Goal: Navigation & Orientation: Find specific page/section

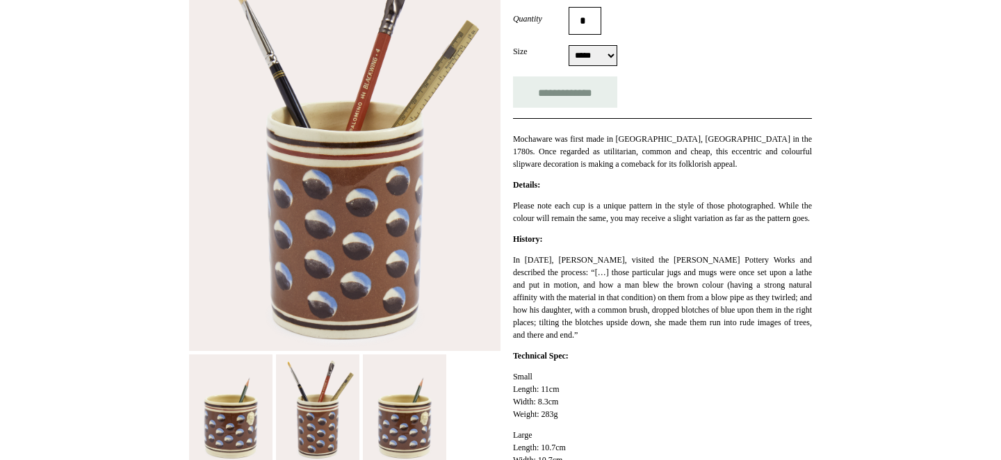
scroll to position [343, 0]
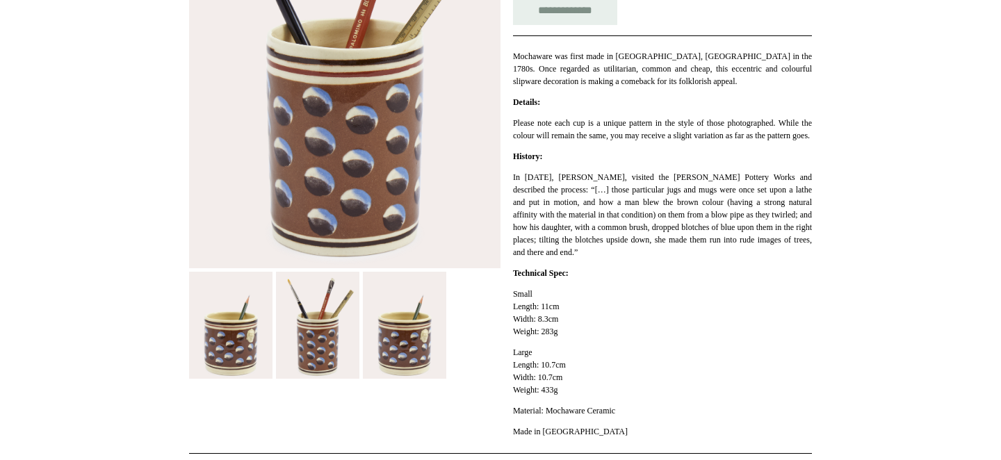
click at [297, 331] on img at bounding box center [317, 325] width 83 height 107
click at [394, 330] on img at bounding box center [404, 325] width 83 height 107
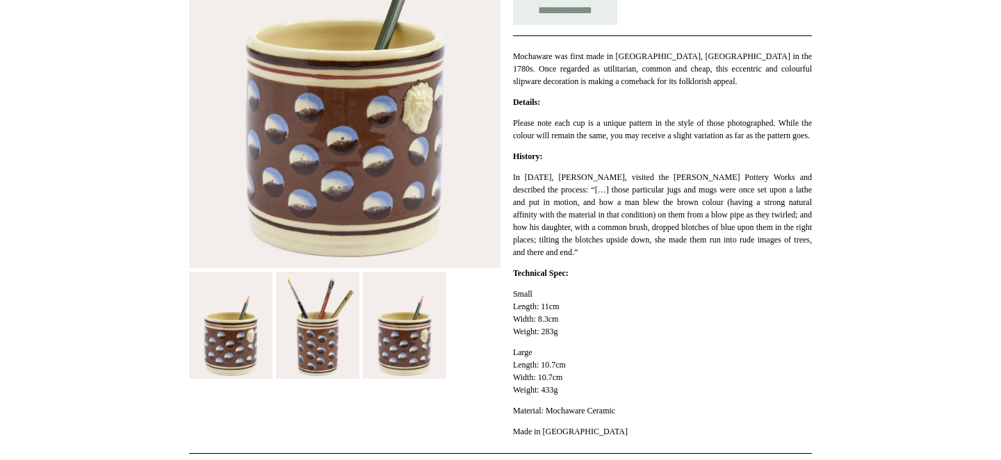
click at [239, 318] on img at bounding box center [230, 325] width 83 height 107
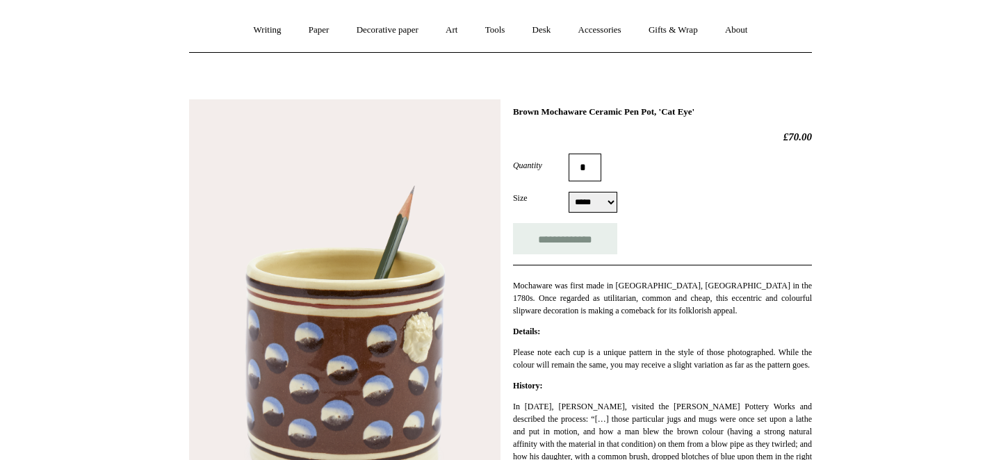
scroll to position [49, 0]
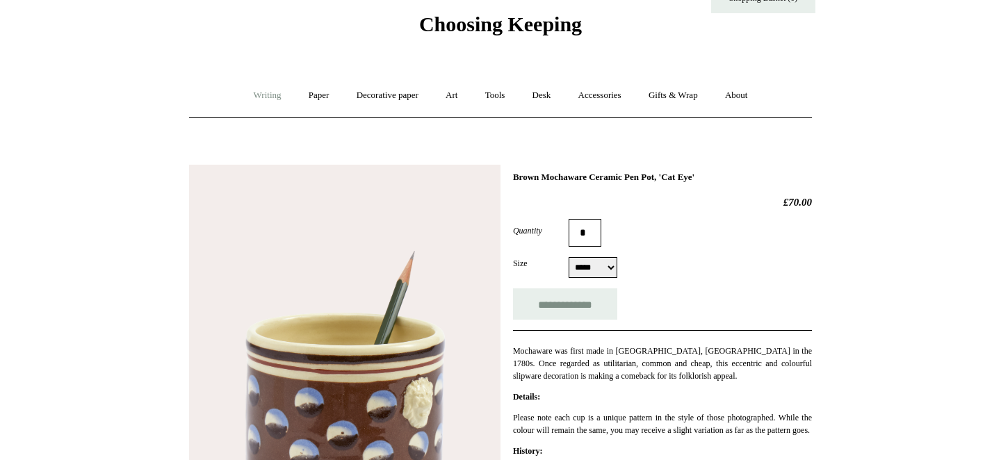
click at [254, 95] on link "Writing +" at bounding box center [267, 95] width 53 height 37
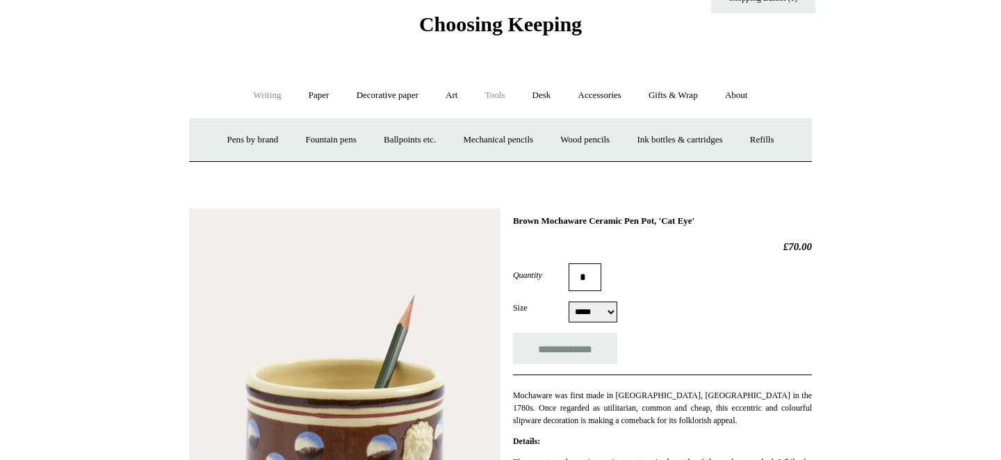
click at [497, 97] on link "Tools +" at bounding box center [495, 95] width 45 height 37
click at [548, 95] on link "Desk +" at bounding box center [542, 95] width 44 height 37
click at [541, 143] on link "Desk Accessories" at bounding box center [559, 140] width 88 height 37
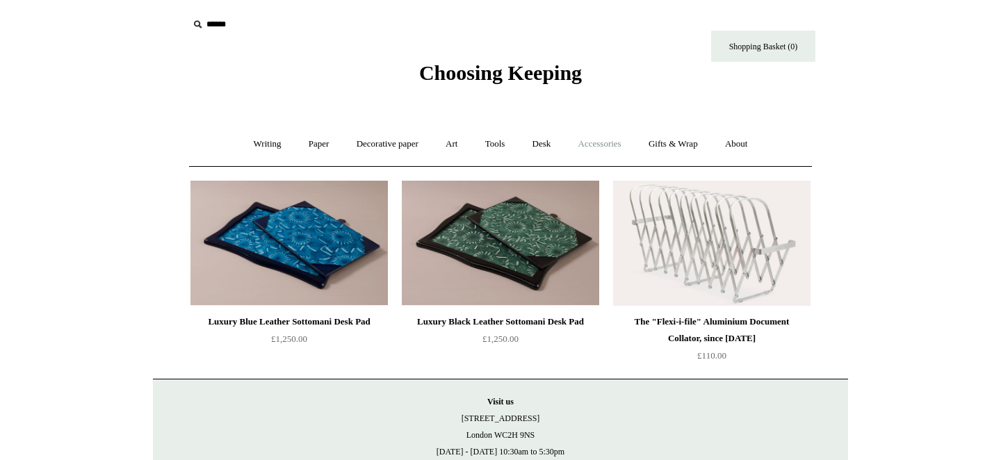
click at [623, 138] on link "Accessories +" at bounding box center [600, 144] width 68 height 37
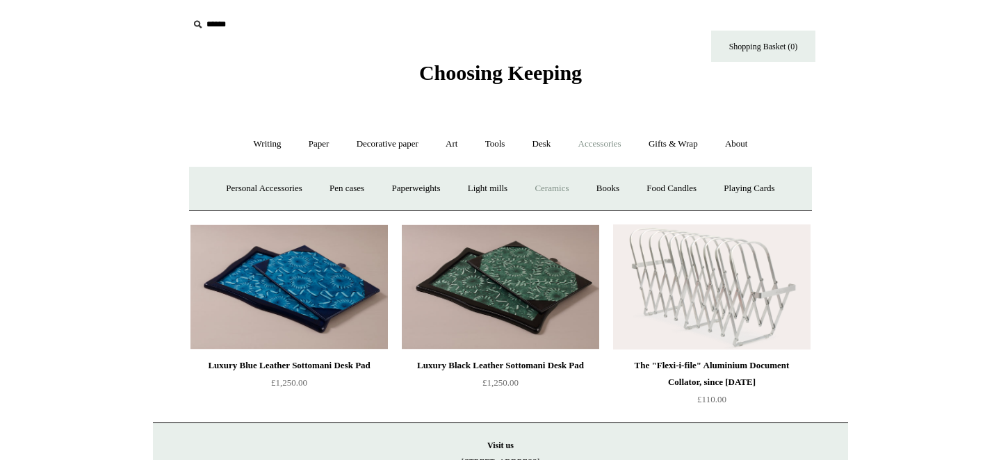
click at [543, 193] on link "Ceramics +" at bounding box center [551, 188] width 59 height 37
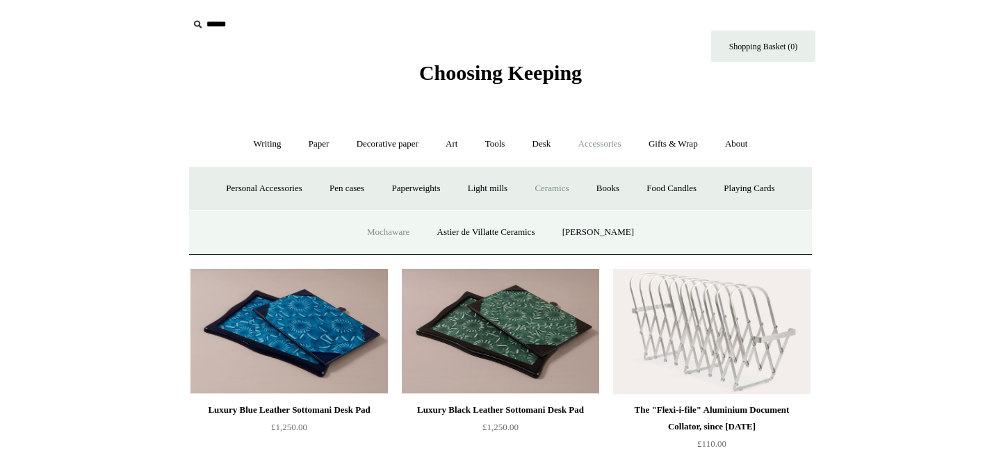
click at [413, 233] on link "Mochaware" at bounding box center [387, 232] width 67 height 37
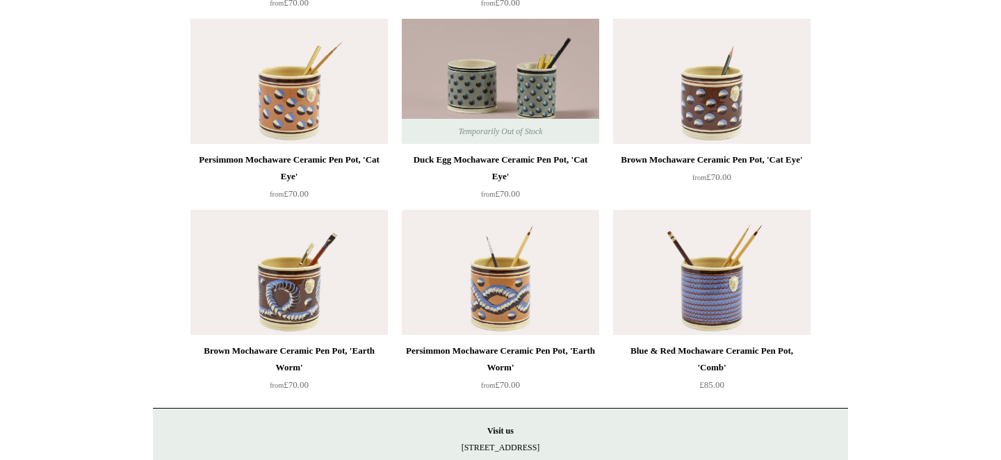
scroll to position [409, 0]
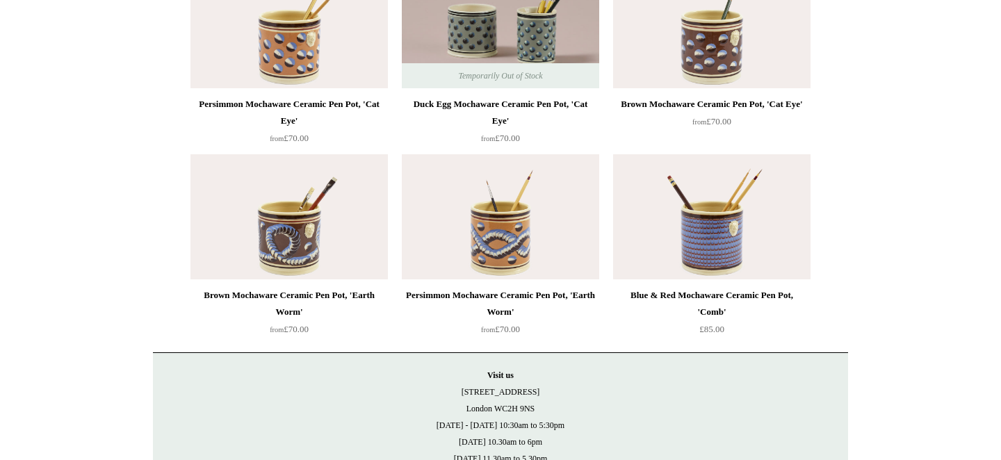
click at [775, 224] on img at bounding box center [711, 216] width 197 height 125
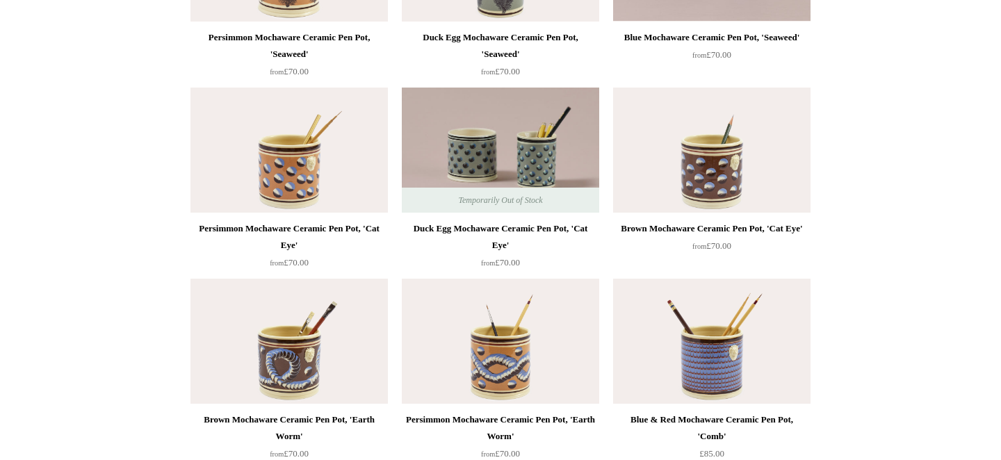
scroll to position [244, 0]
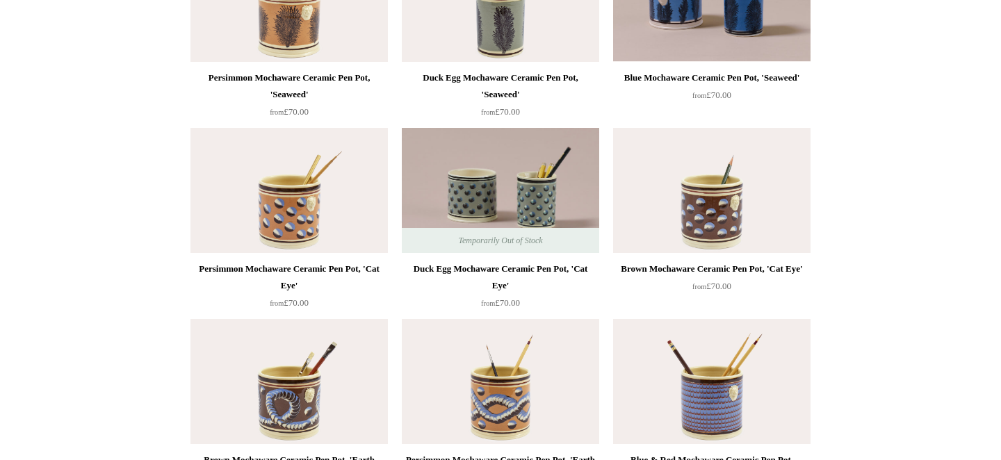
click at [834, 177] on ul "Persimmon Mochaware Ceramic Pen Pot, 'Seaweed' from £70.00 Duck Egg Mochaware C…" at bounding box center [516, 216] width 663 height 573
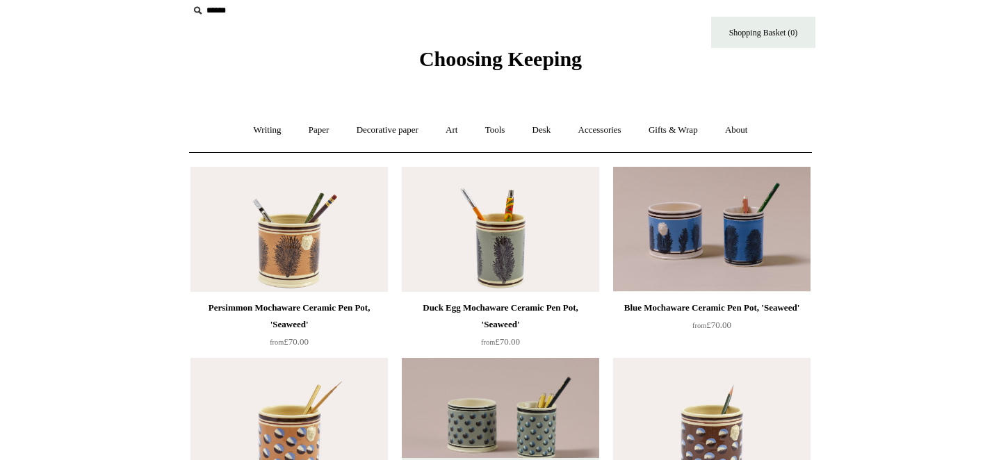
scroll to position [15, 0]
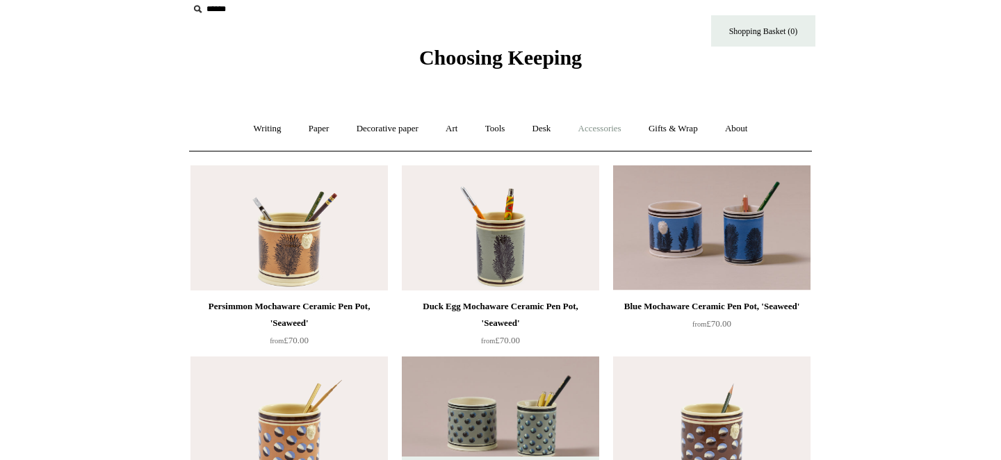
click at [611, 129] on link "Accessories +" at bounding box center [600, 128] width 68 height 37
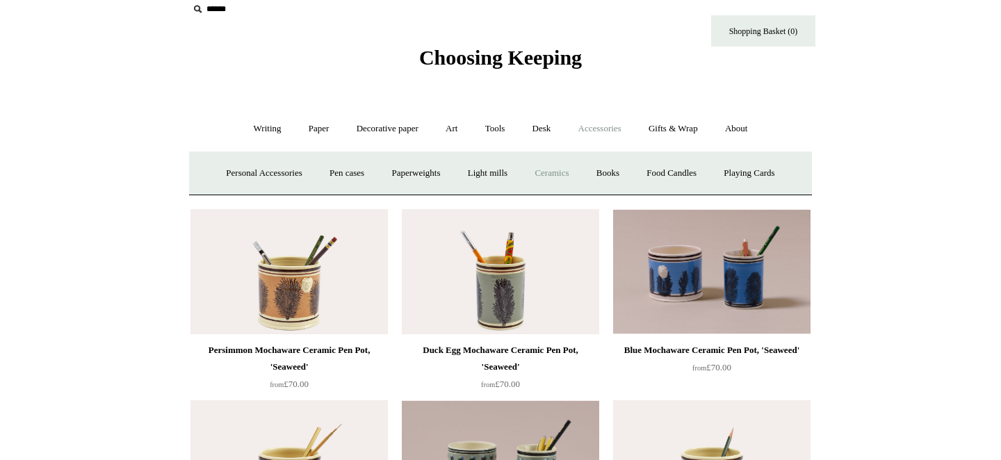
click at [557, 170] on link "Ceramics +" at bounding box center [551, 173] width 59 height 37
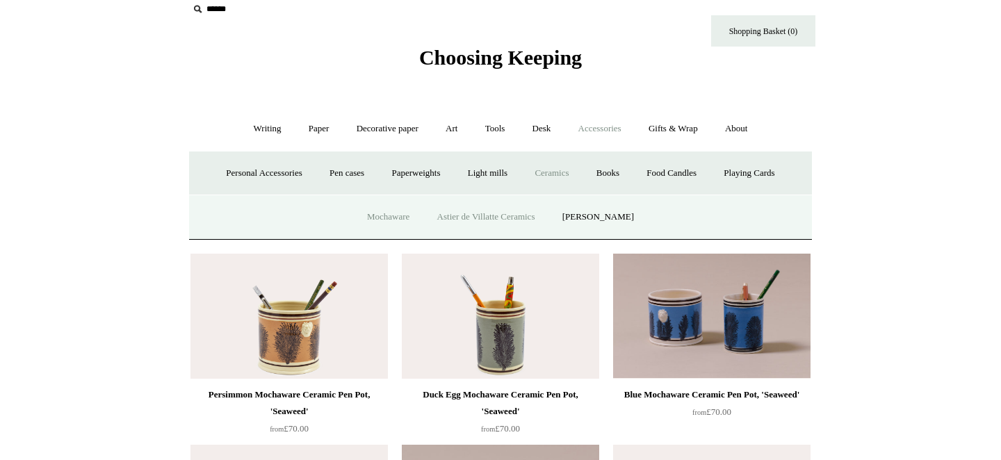
click at [504, 213] on link "Astier de Villatte Ceramics" at bounding box center [486, 217] width 123 height 37
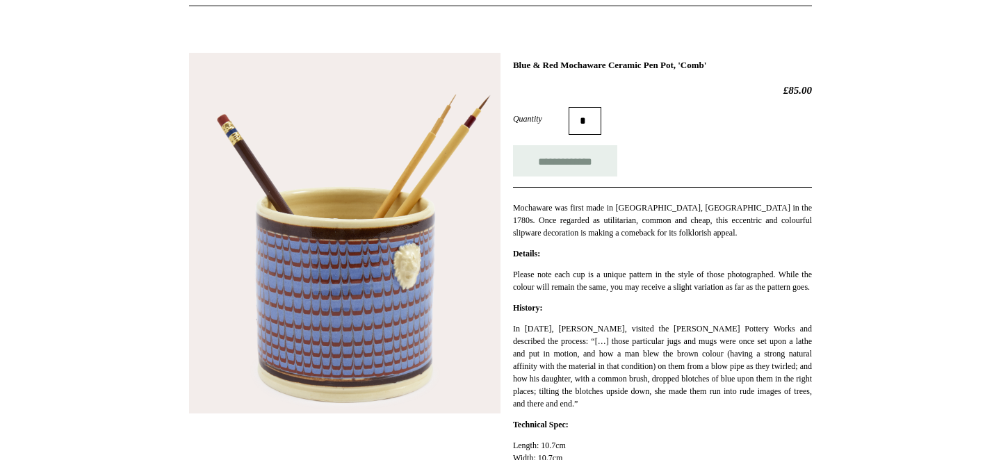
scroll to position [159, 0]
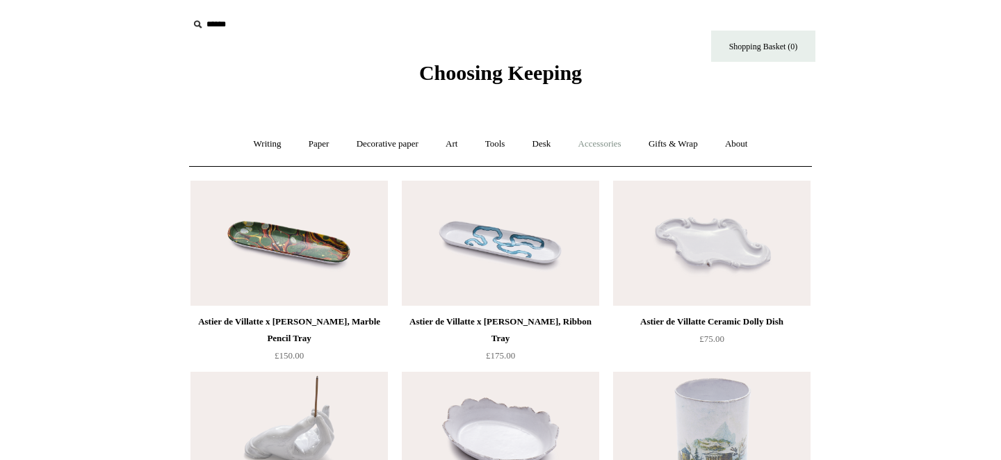
click at [602, 134] on link "Accessories +" at bounding box center [600, 144] width 68 height 37
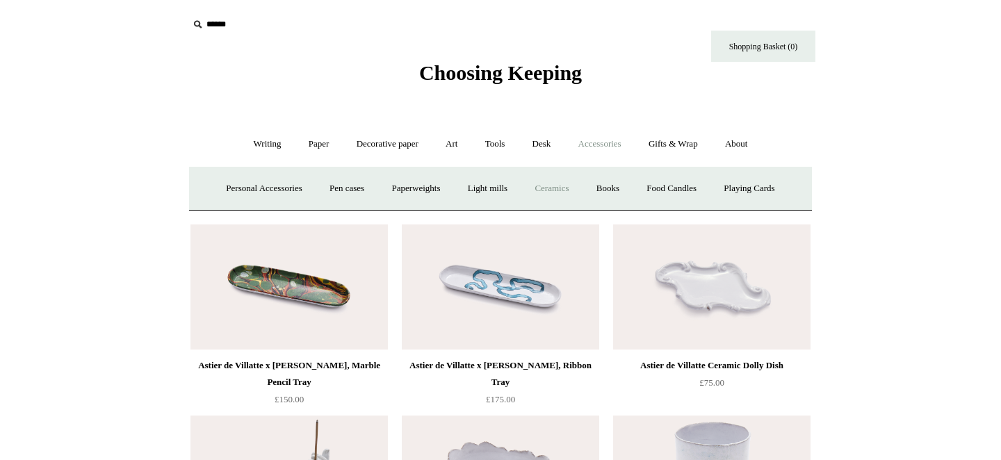
click at [545, 183] on link "Ceramics +" at bounding box center [551, 188] width 59 height 37
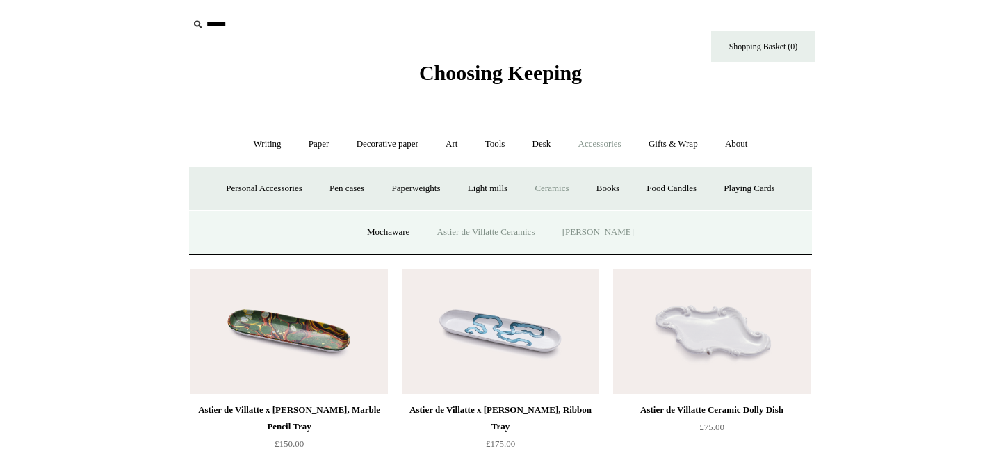
click at [586, 236] on link "[PERSON_NAME]" at bounding box center [598, 232] width 97 height 37
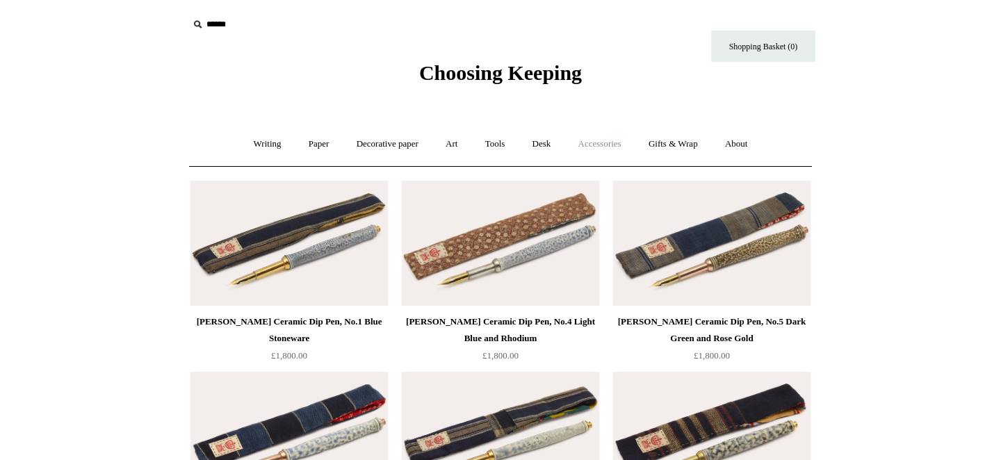
click at [588, 152] on link "Accessories +" at bounding box center [600, 144] width 68 height 37
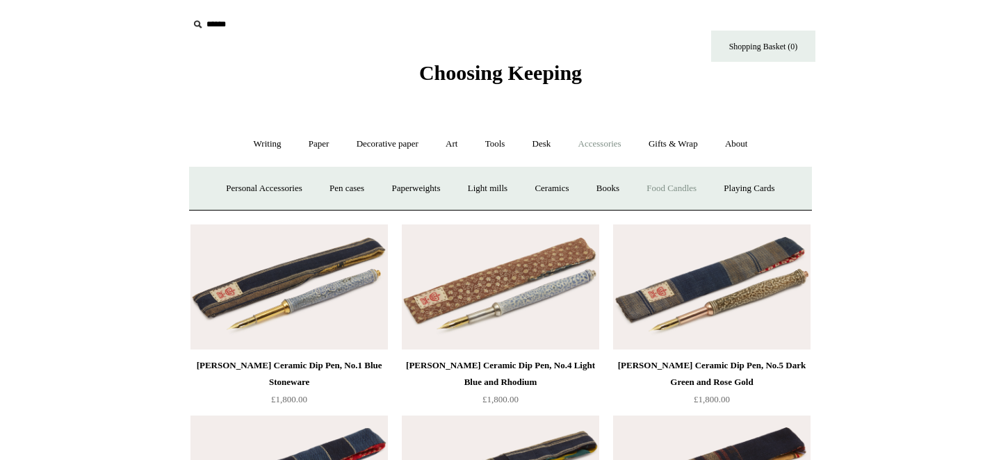
click at [680, 191] on link "Food Candles" at bounding box center [671, 188] width 75 height 37
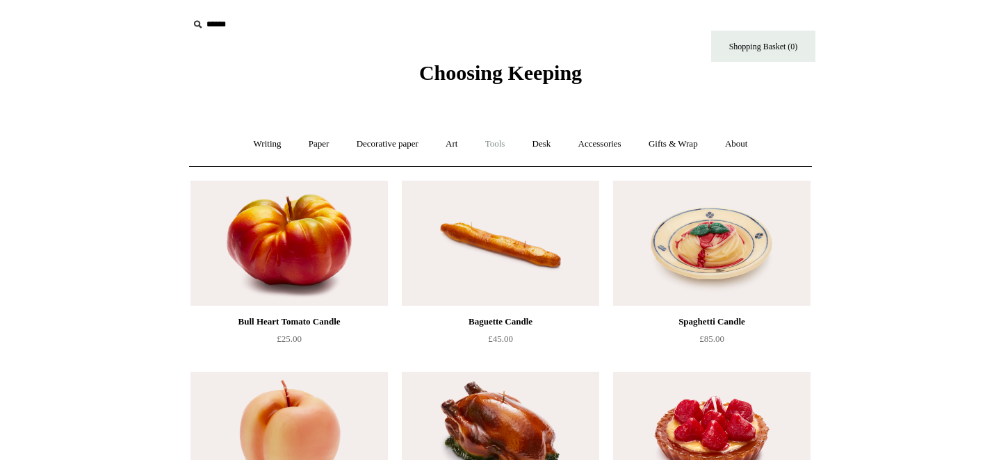
click at [504, 146] on link "Tools +" at bounding box center [495, 144] width 45 height 37
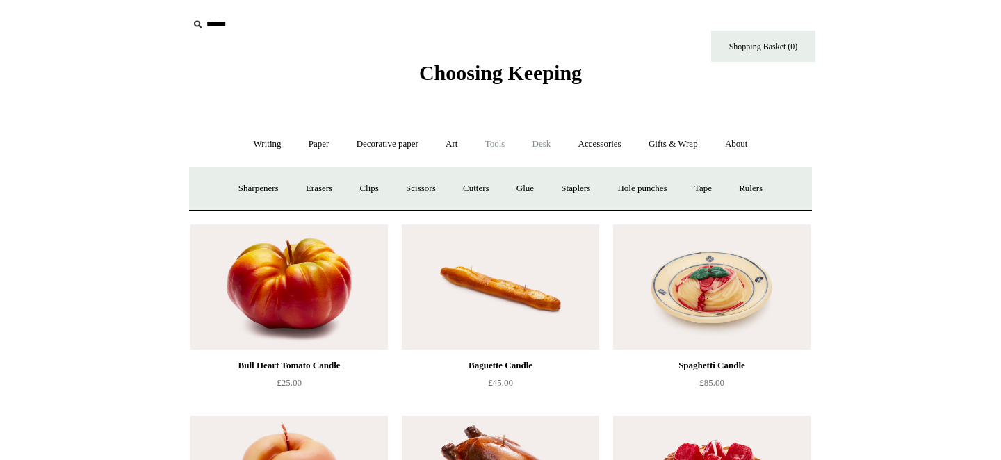
click at [539, 148] on link "Desk +" at bounding box center [542, 144] width 44 height 37
click at [543, 193] on link "Desk Accessories" at bounding box center [559, 188] width 88 height 37
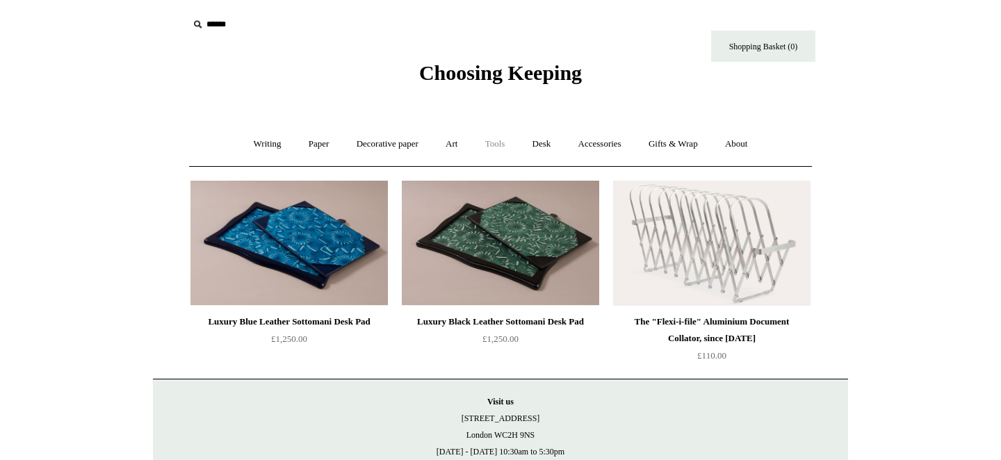
click at [505, 147] on link "Tools +" at bounding box center [495, 144] width 45 height 37
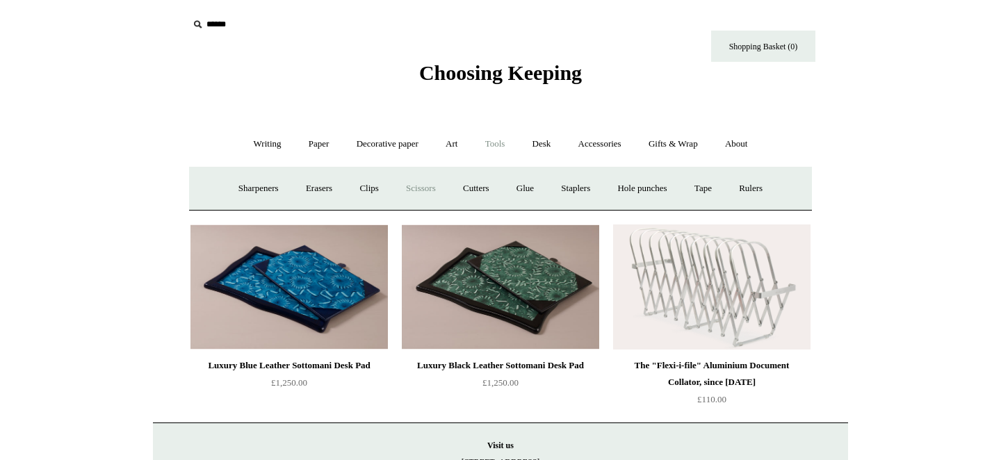
click at [405, 181] on link "Scissors" at bounding box center [420, 188] width 55 height 37
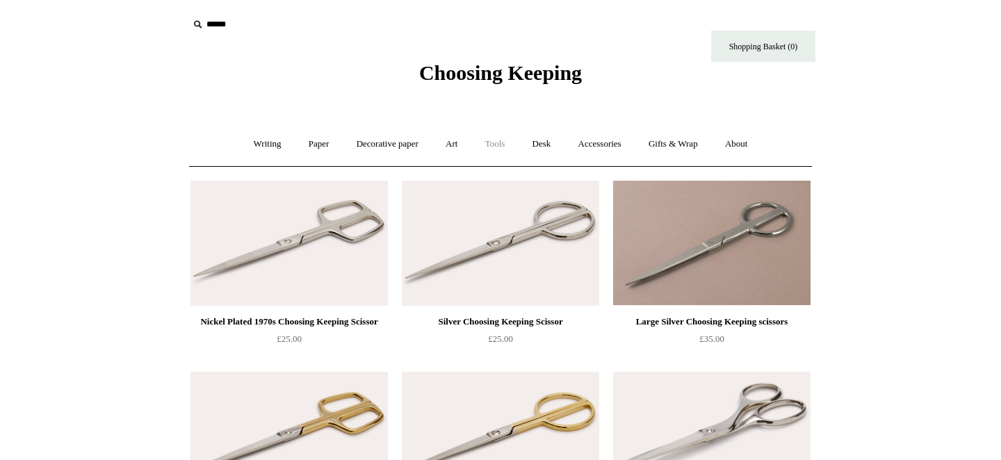
click at [493, 151] on link "Tools +" at bounding box center [495, 144] width 45 height 37
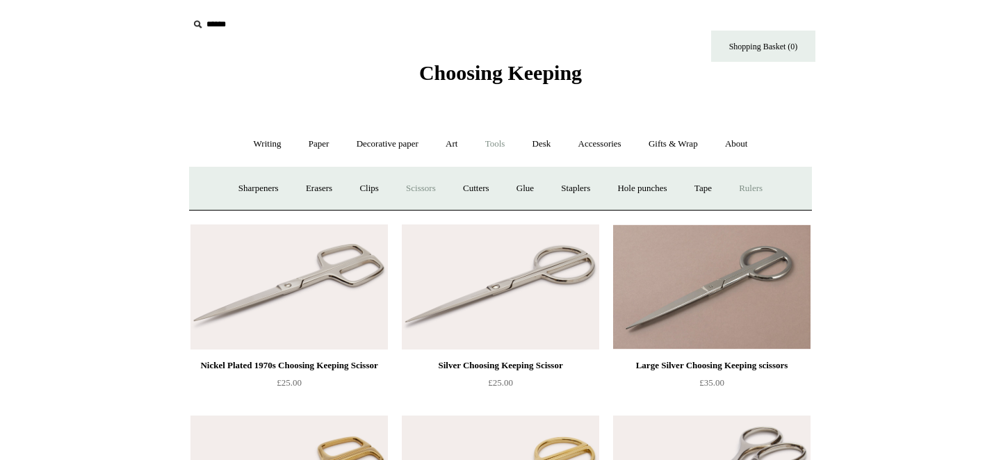
click at [759, 188] on link "Rulers" at bounding box center [750, 188] width 49 height 37
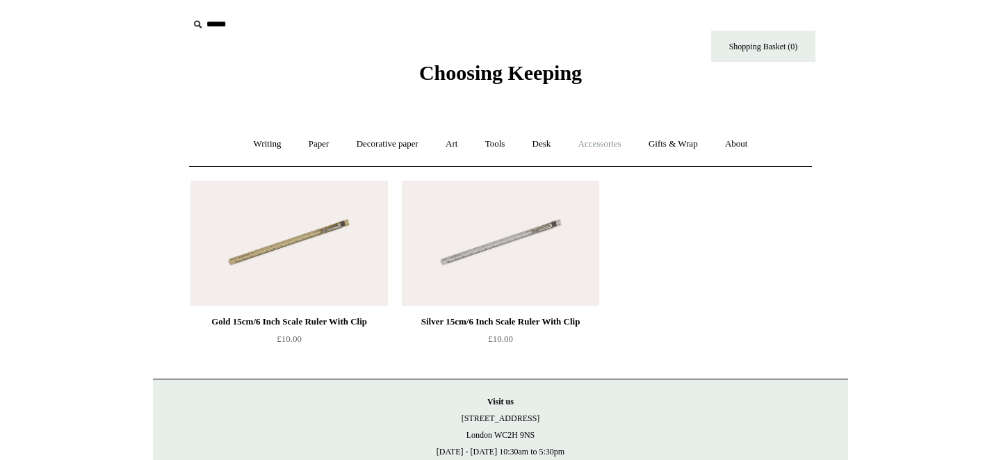
click at [609, 145] on link "Accessories +" at bounding box center [600, 144] width 68 height 37
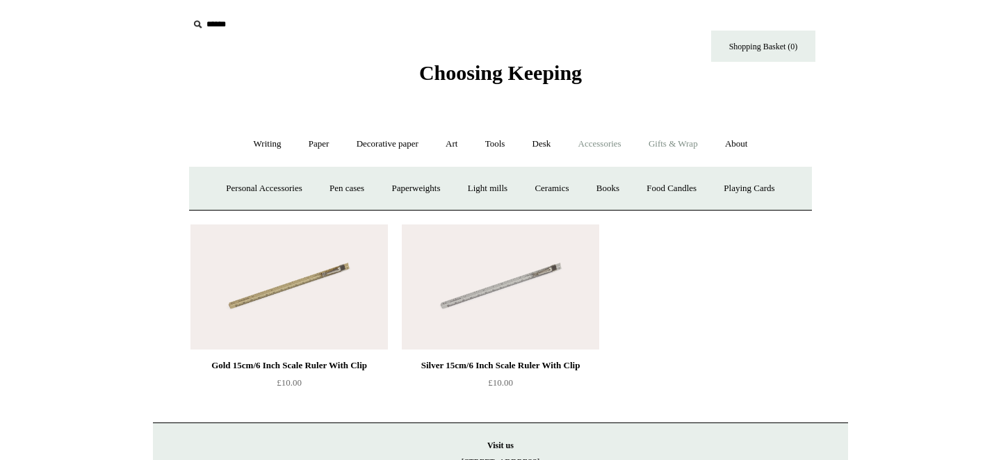
click at [671, 147] on link "Gifts & Wrap +" at bounding box center [673, 144] width 74 height 37
click at [607, 151] on link "Accessories +" at bounding box center [600, 144] width 68 height 37
click at [488, 186] on link "Light mills" at bounding box center [487, 188] width 65 height 37
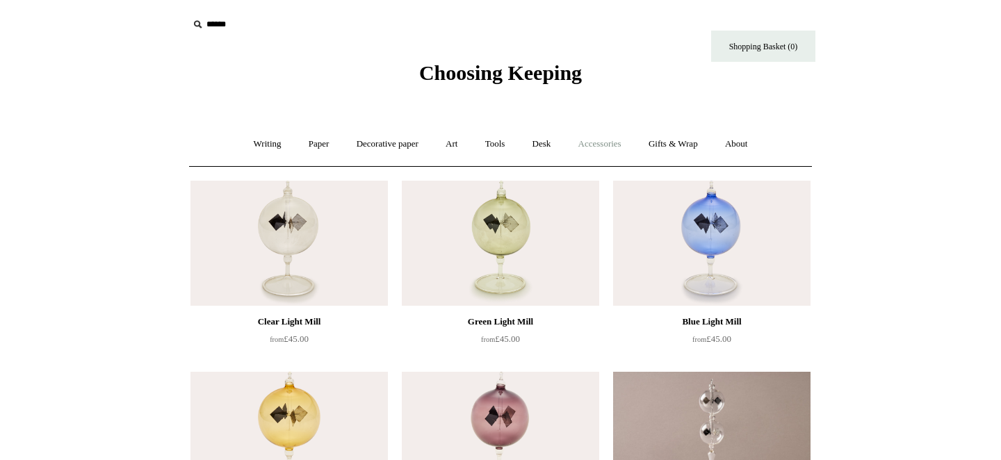
click at [610, 146] on link "Accessories +" at bounding box center [600, 144] width 68 height 37
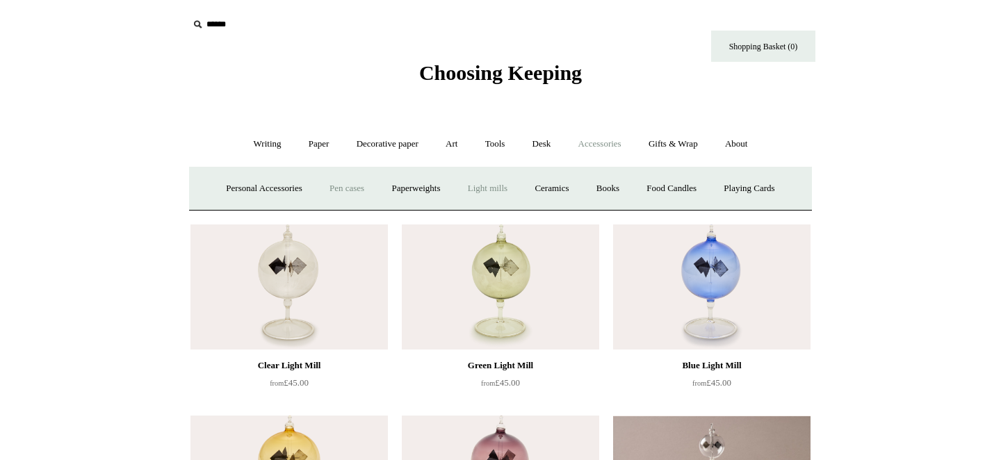
click at [317, 193] on link "Pen cases" at bounding box center [347, 188] width 60 height 37
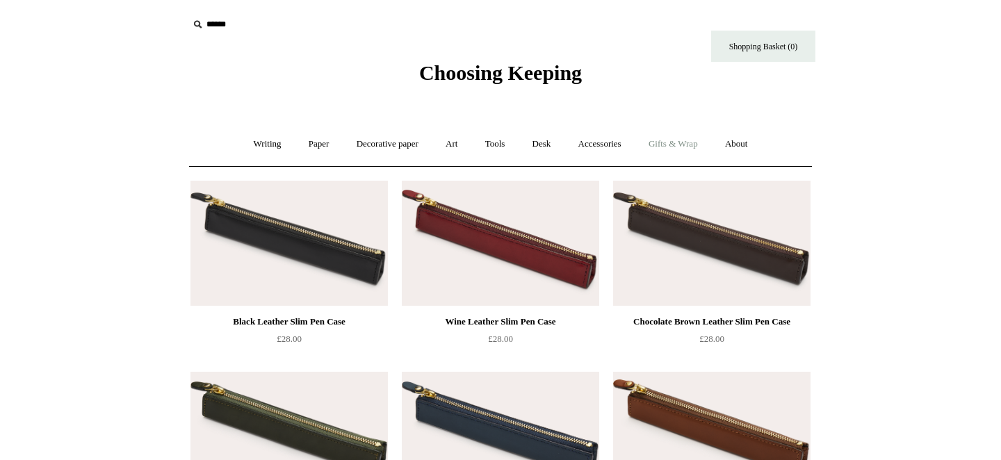
click at [658, 149] on link "Gifts & Wrap +" at bounding box center [673, 144] width 74 height 37
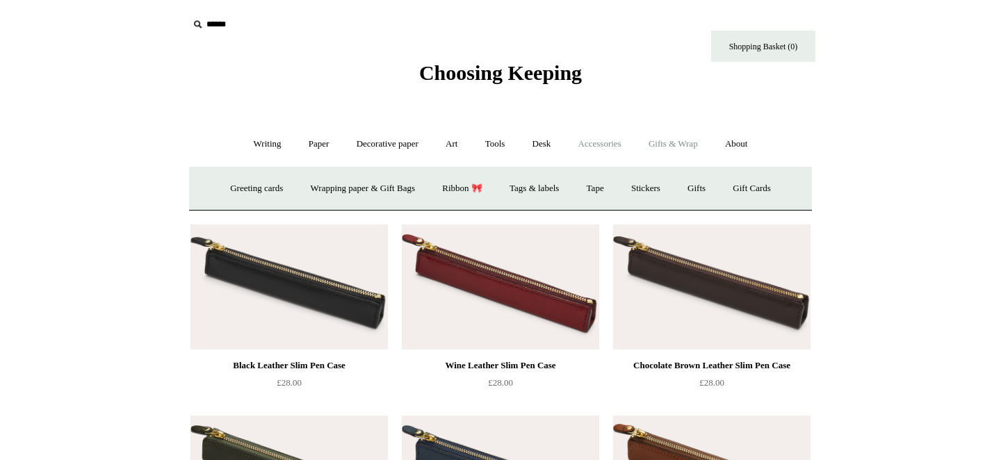
click at [611, 149] on link "Accessories +" at bounding box center [600, 144] width 68 height 37
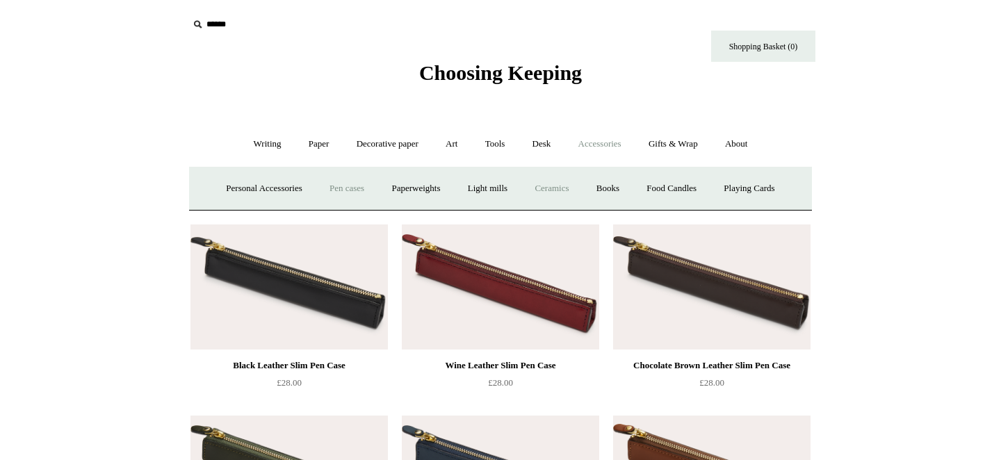
click at [570, 185] on link "Ceramics +" at bounding box center [551, 188] width 59 height 37
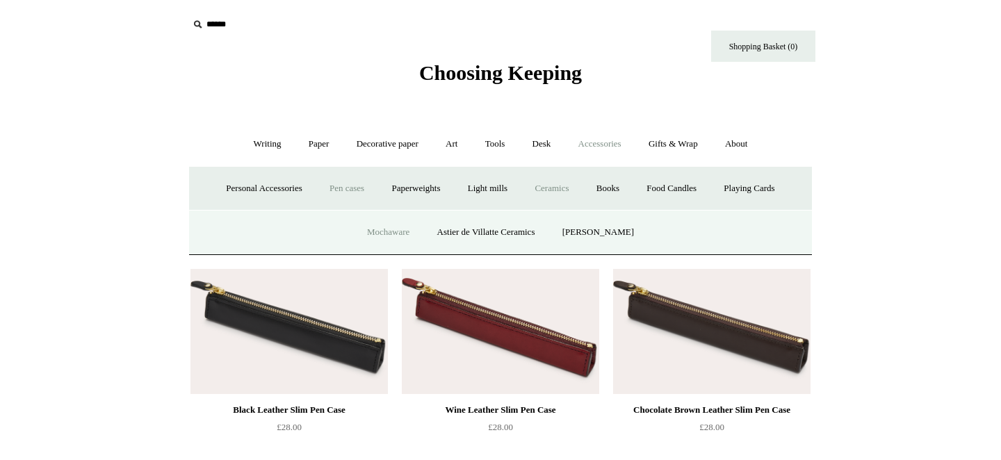
click at [388, 229] on link "Mochaware" at bounding box center [387, 232] width 67 height 37
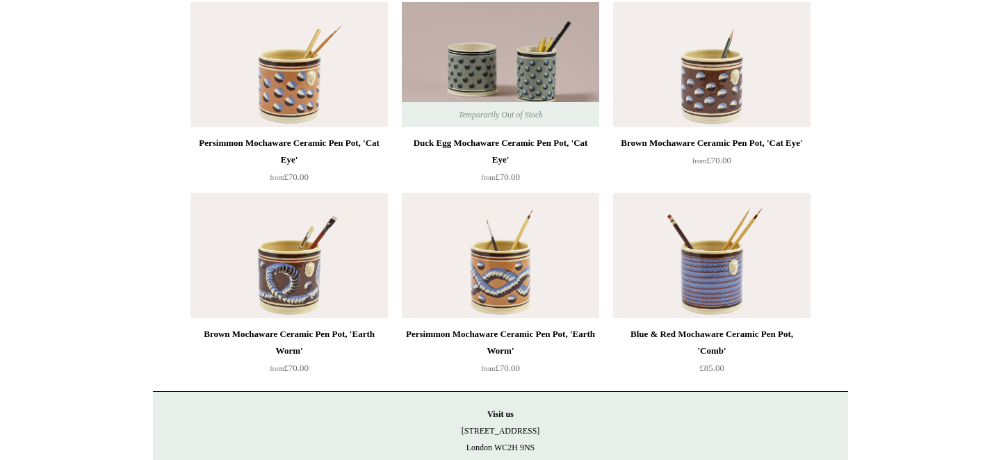
scroll to position [380, 0]
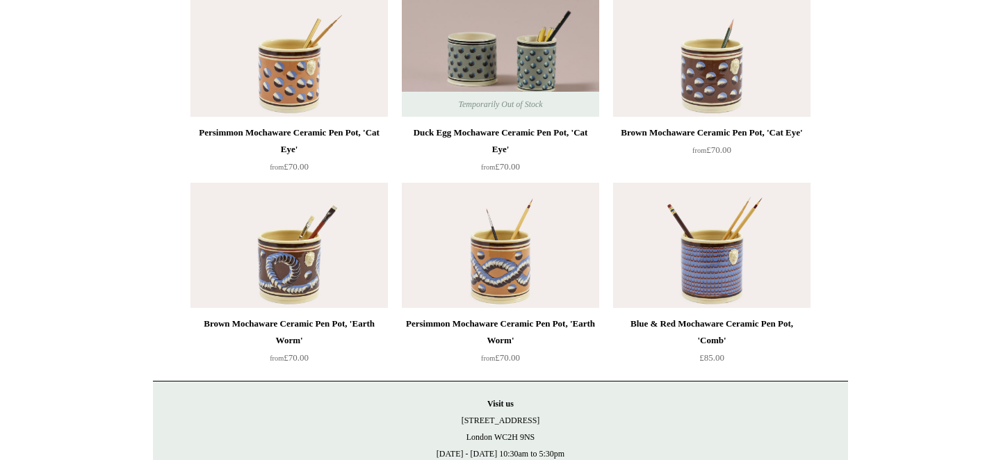
click at [684, 215] on img at bounding box center [711, 245] width 197 height 125
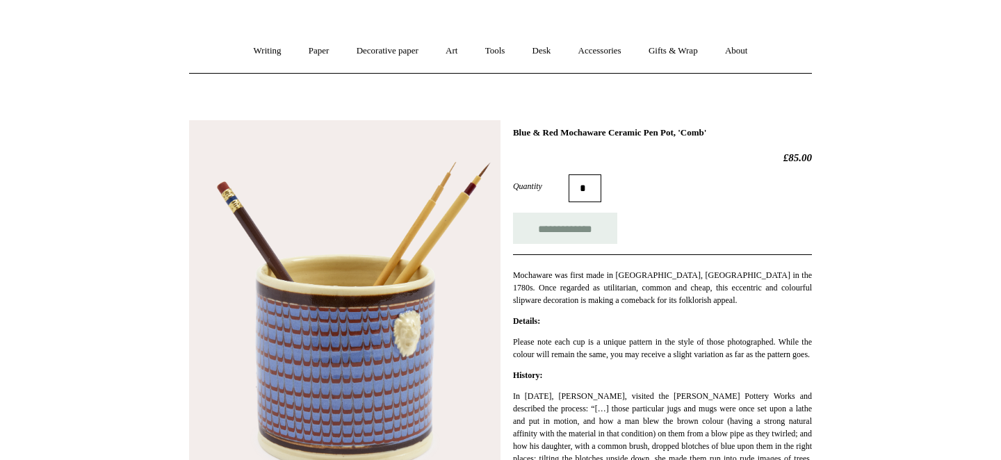
scroll to position [92, 0]
